Goal: Answer question/provide support: Share knowledge or assist other users

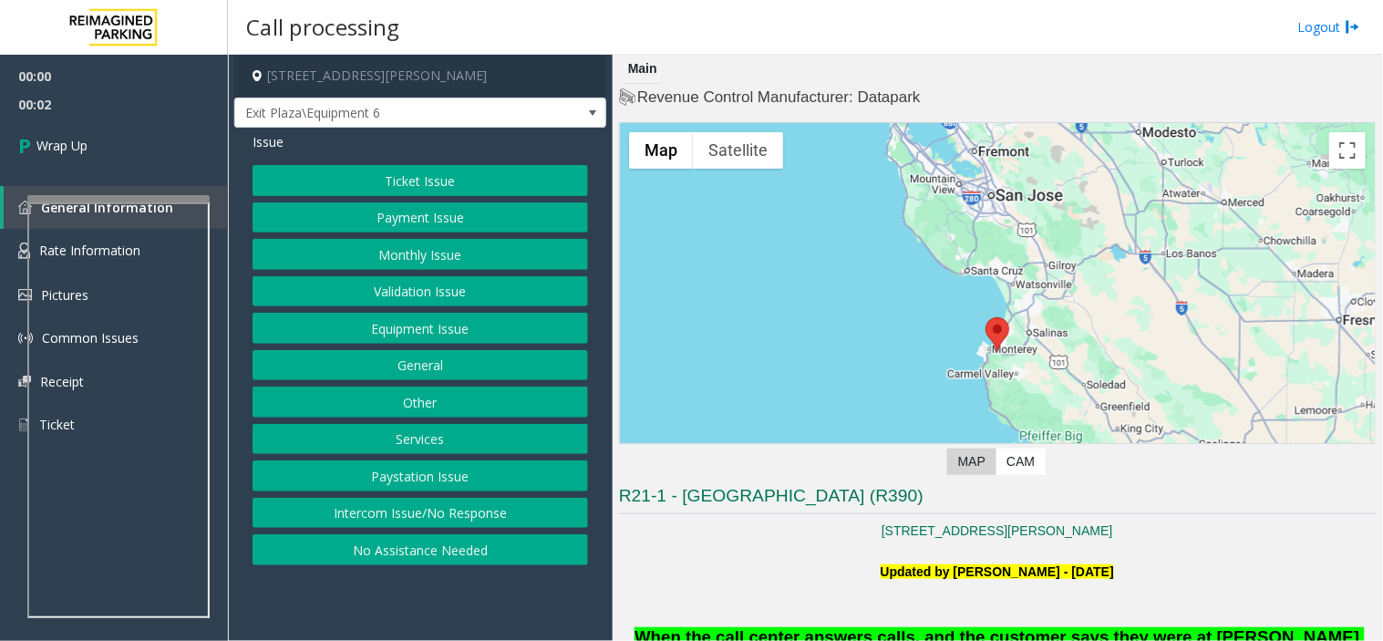
click at [471, 513] on button "Intercom Issue/No Response" at bounding box center [421, 513] width 336 height 31
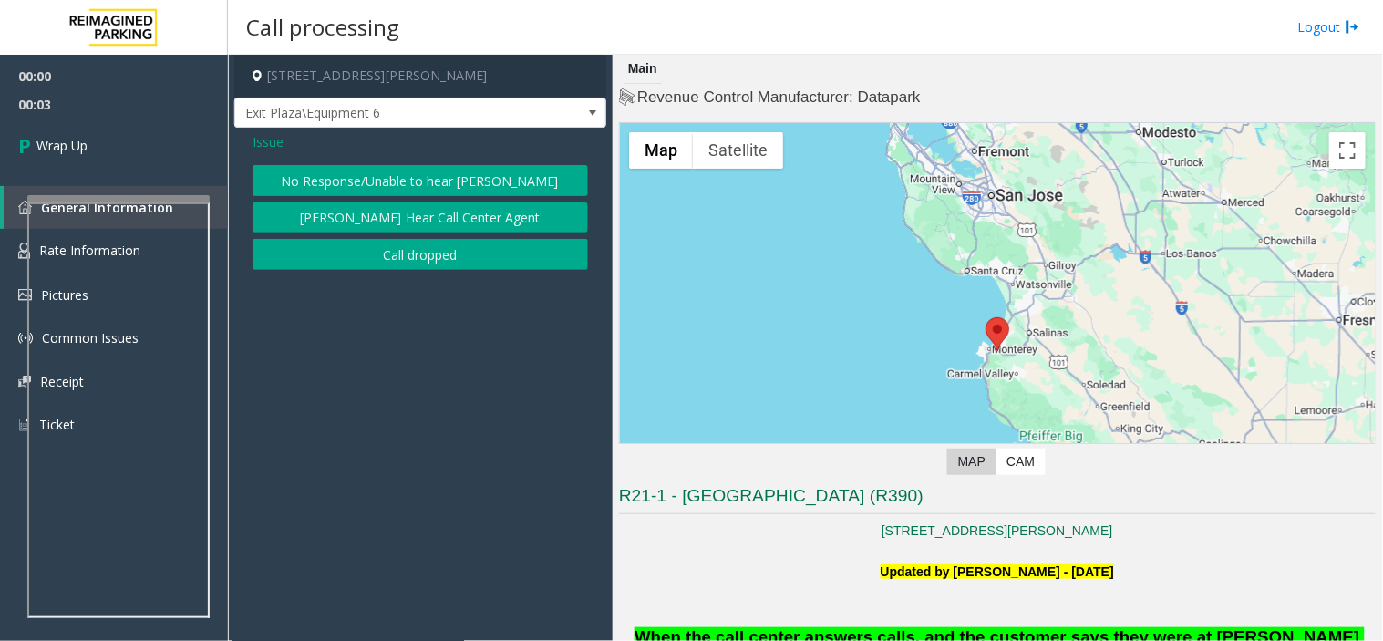
click at [430, 255] on button "Call dropped" at bounding box center [421, 254] width 336 height 31
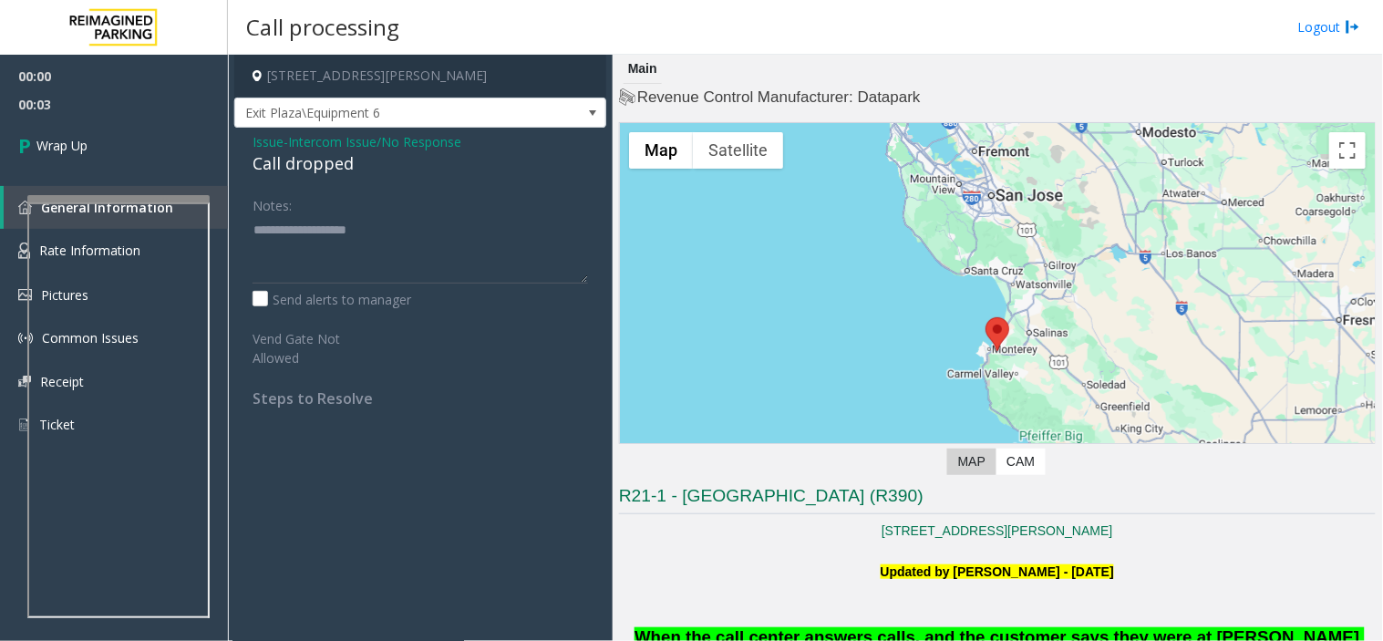
click at [295, 171] on div "Call dropped" at bounding box center [421, 163] width 336 height 25
type textarea "**********"
click at [35, 143] on icon at bounding box center [27, 145] width 18 height 30
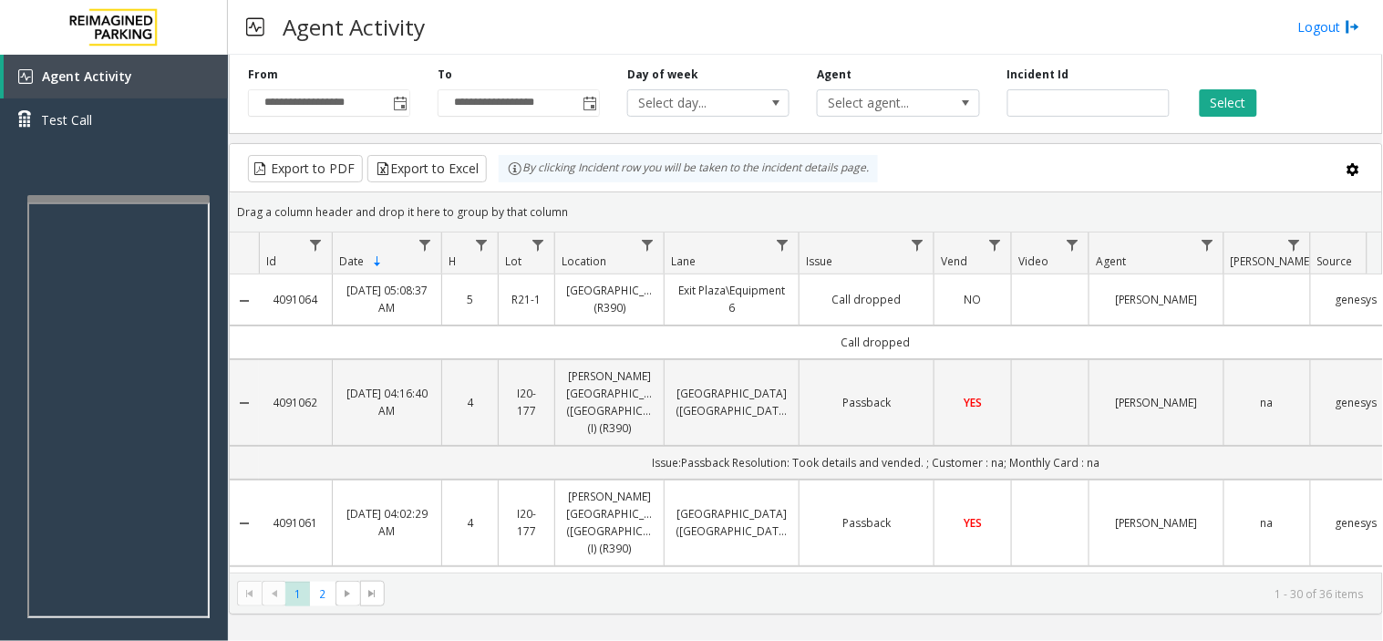
click at [1329, 16] on div "Agent Activity Logout" at bounding box center [805, 27] width 1155 height 55
click at [1324, 21] on link "Logout" at bounding box center [1329, 26] width 62 height 19
